Goal: Book appointment/travel/reservation

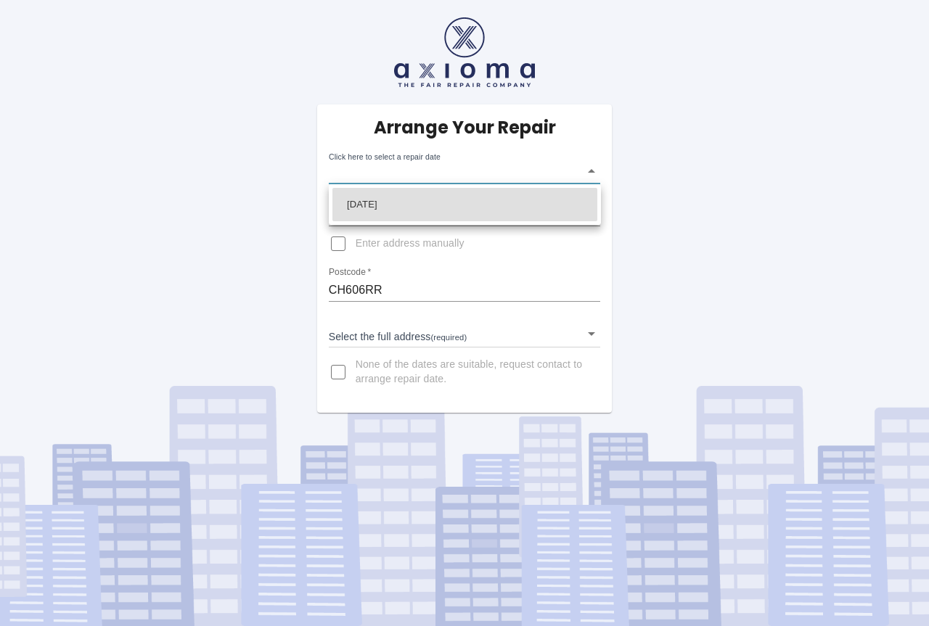
click at [593, 172] on body "Arrange Your Repair Click here to select a repair date ​ Phone Number   * 07934…" at bounding box center [464, 313] width 929 height 626
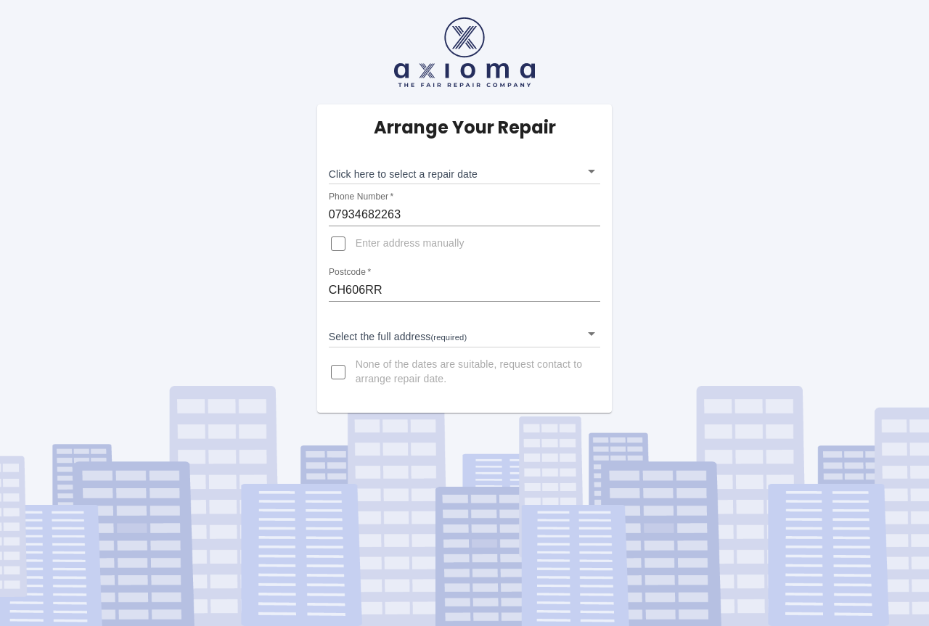
click at [587, 174] on body "Arrange Your Repair Click here to select a repair date ​ Phone Number   * 07934…" at bounding box center [464, 313] width 929 height 626
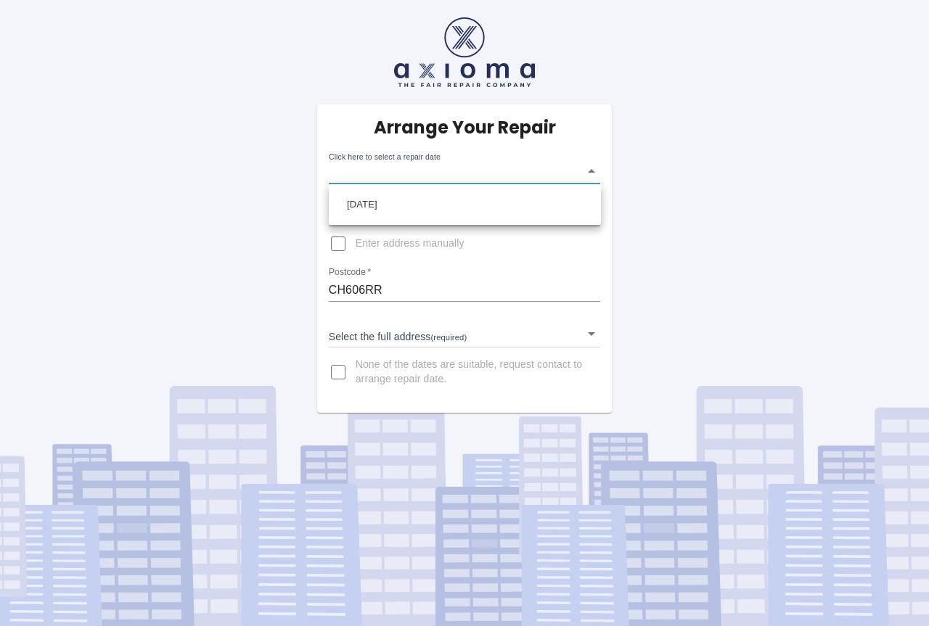
click at [592, 335] on div at bounding box center [464, 313] width 929 height 626
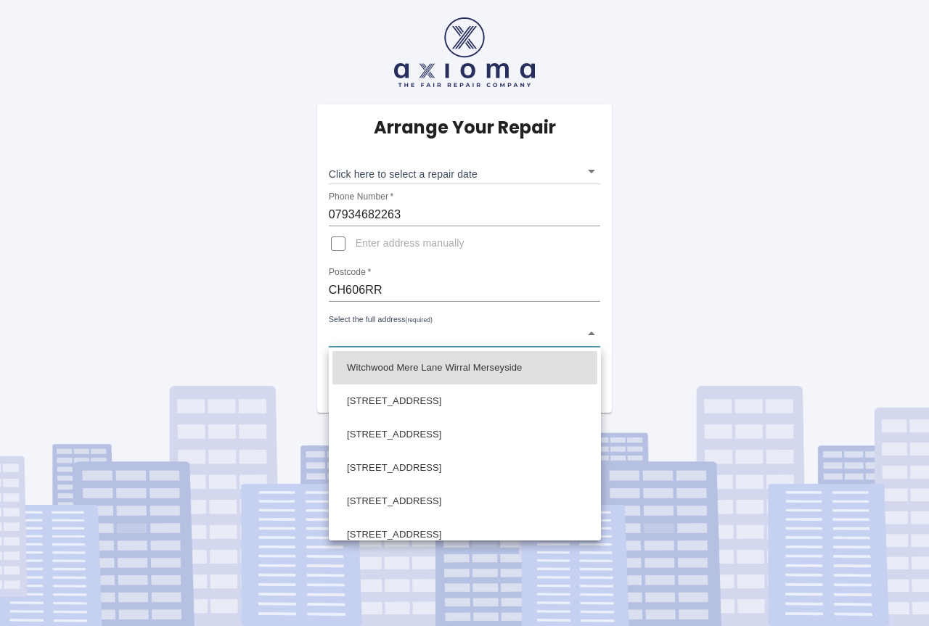
click at [592, 333] on body "Arrange Your Repair Click here to select a repair date ​ Phone Number   * 07934…" at bounding box center [464, 313] width 929 height 626
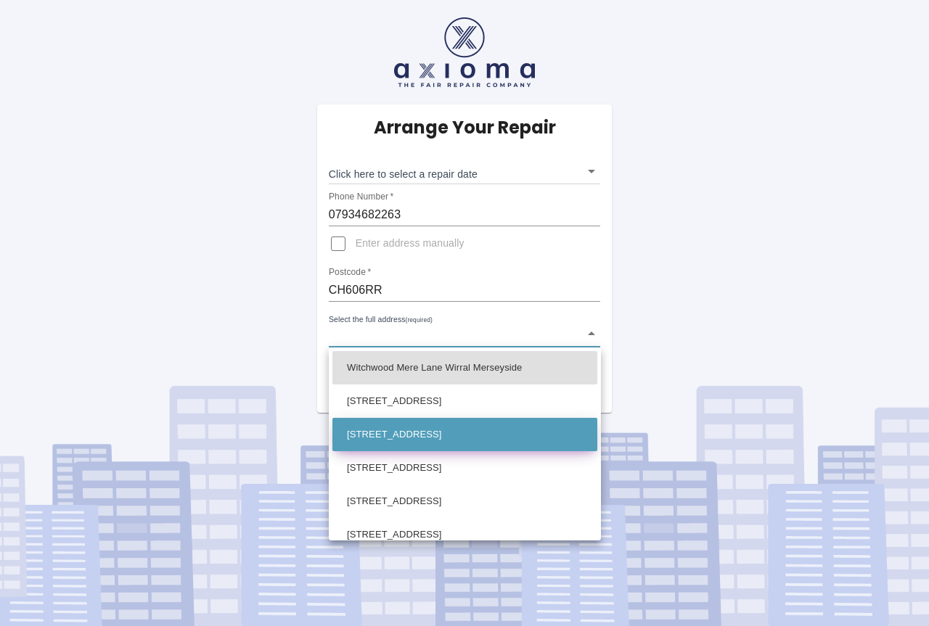
click at [454, 439] on li "2 Mere Lane Wirral Merseyside" at bounding box center [464, 434] width 265 height 33
type input "2 Mere Lane Wirral Merseyside"
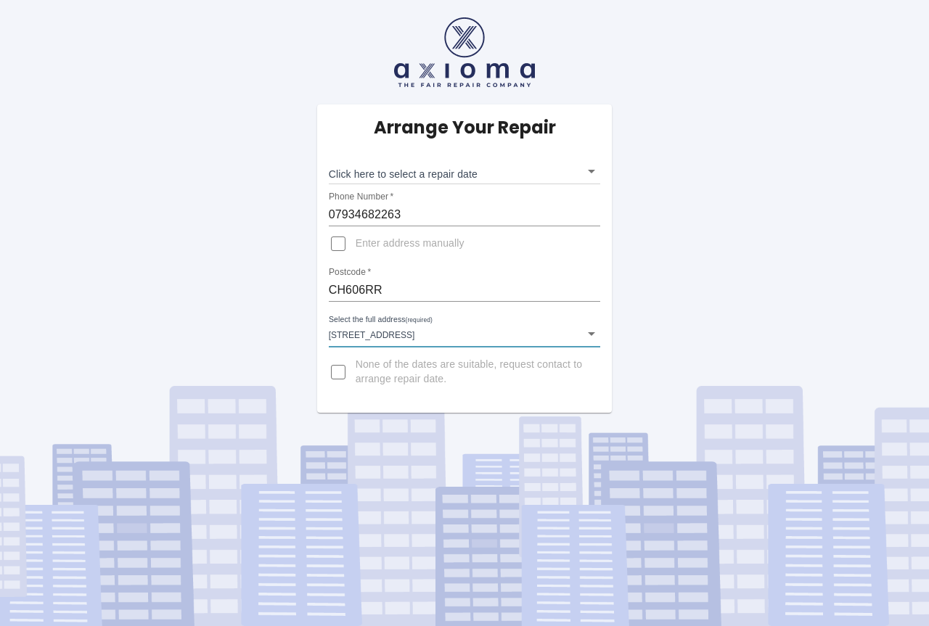
click at [759, 384] on div "Arrange Your Repair Click here to select a repair date ​ Phone Number   * 07934…" at bounding box center [464, 206] width 950 height 413
click at [590, 168] on body "Arrange Your Repair Click here to select a repair date ​ Phone Number   * 07934…" at bounding box center [464, 313] width 929 height 626
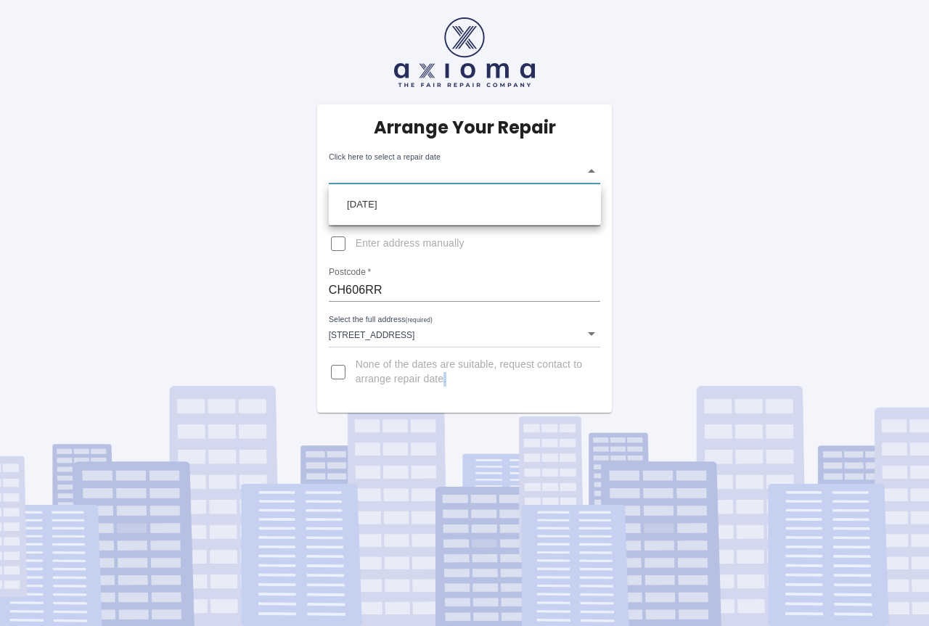
drag, startPoint x: 540, startPoint y: 213, endPoint x: 620, endPoint y: 248, distance: 88.0
click at [540, 213] on li "Wed Oct 22 2025" at bounding box center [464, 204] width 265 height 33
type input "2025-10-22T00:00:00.000Z"
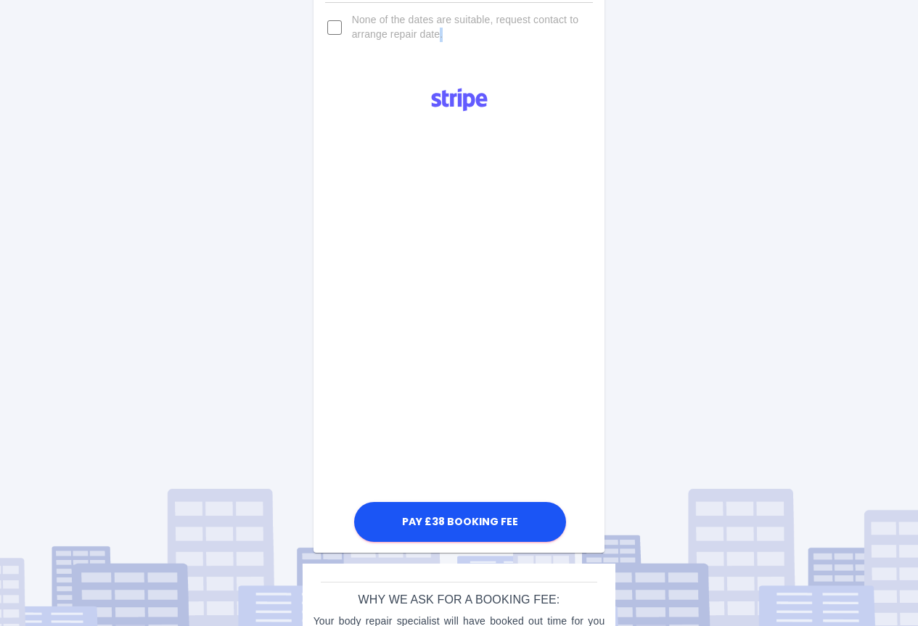
scroll to position [363, 0]
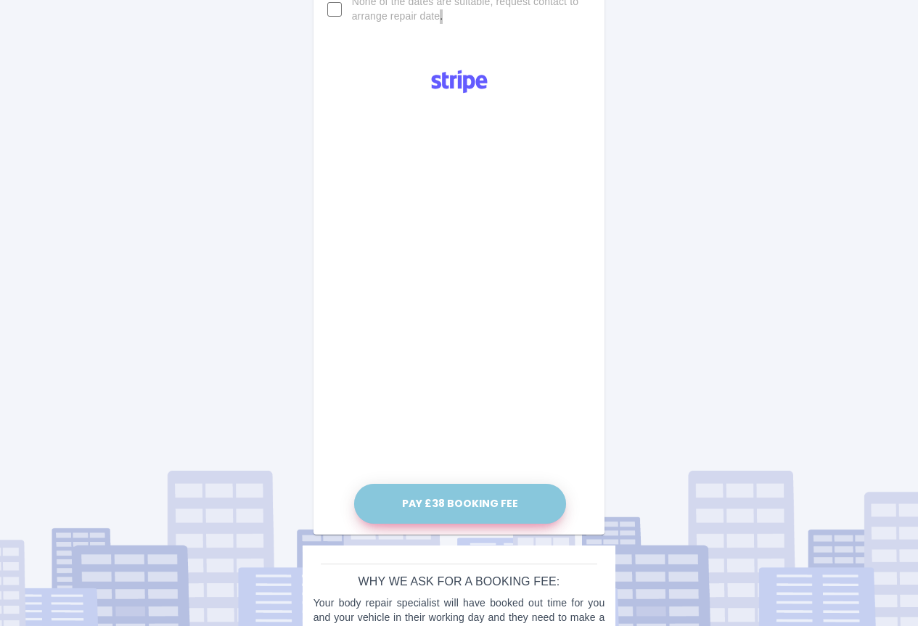
click at [460, 508] on button "Pay £38 Booking Fee" at bounding box center [460, 504] width 212 height 40
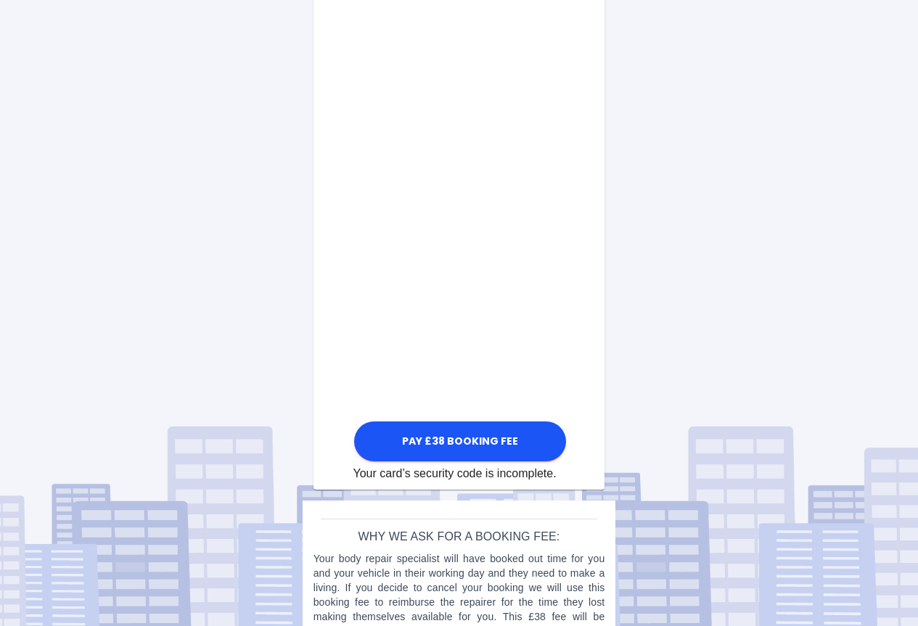
scroll to position [725, 0]
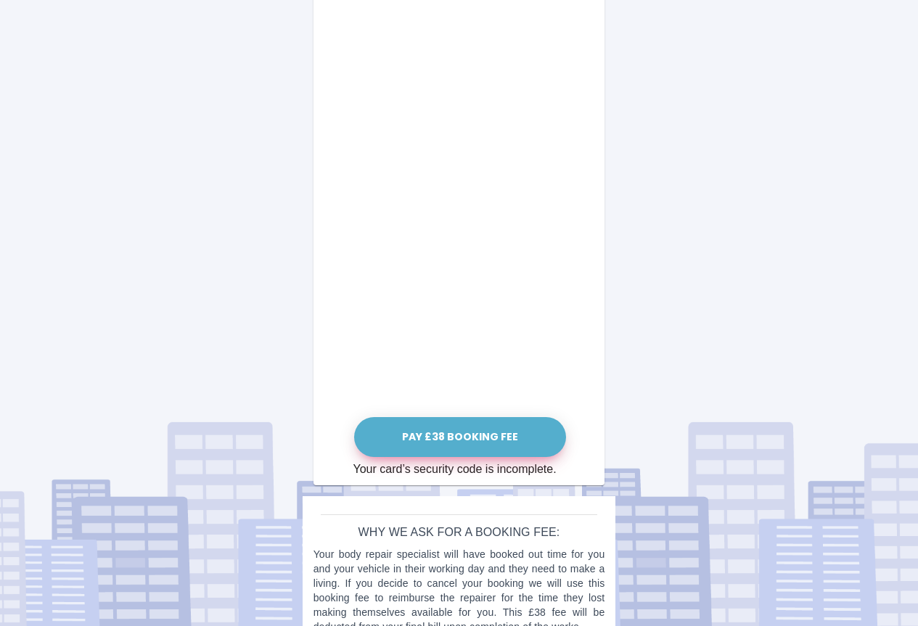
click at [431, 437] on button "Pay £38 Booking Fee" at bounding box center [460, 437] width 212 height 40
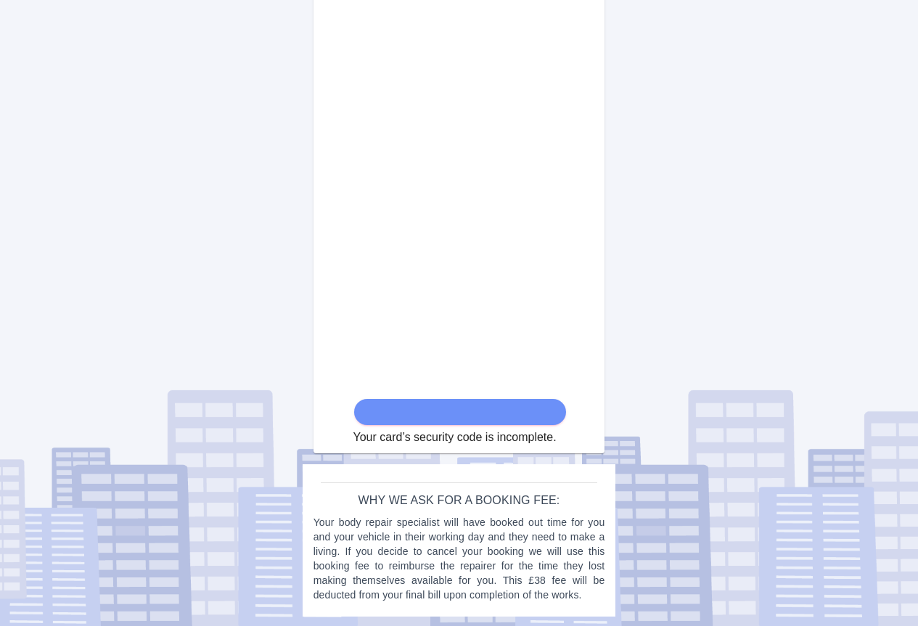
scroll to position [745, 0]
